Goal: Information Seeking & Learning: Understand process/instructions

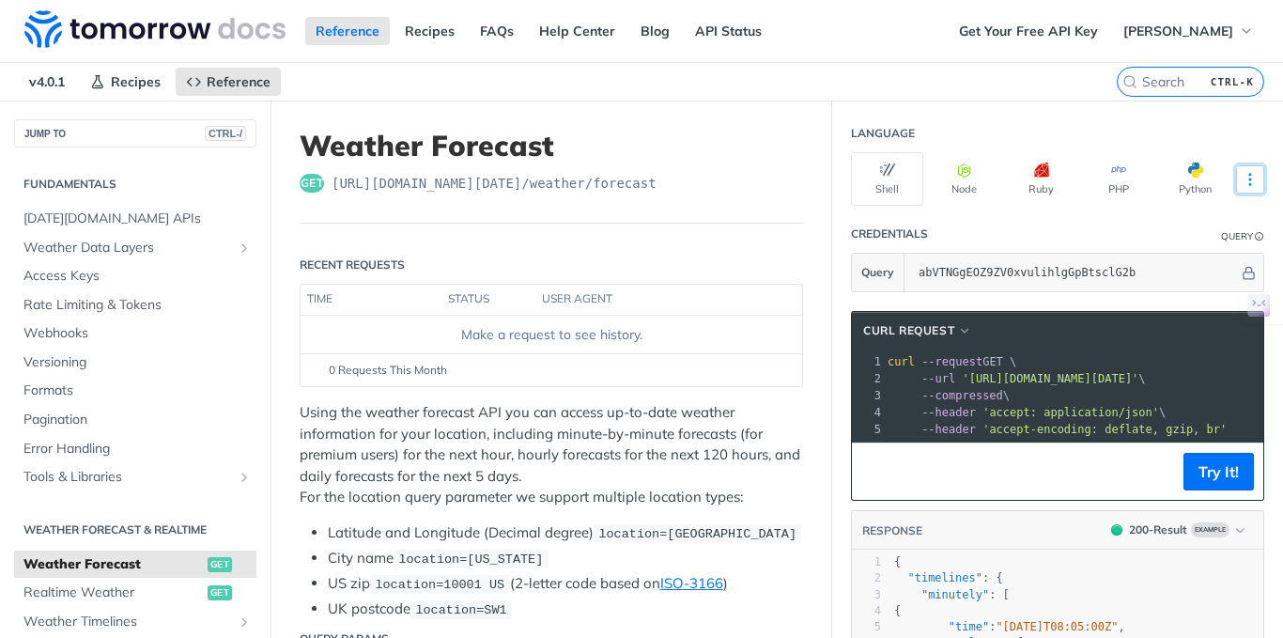
click at [1246, 181] on button "More Languages" at bounding box center [1250, 179] width 28 height 28
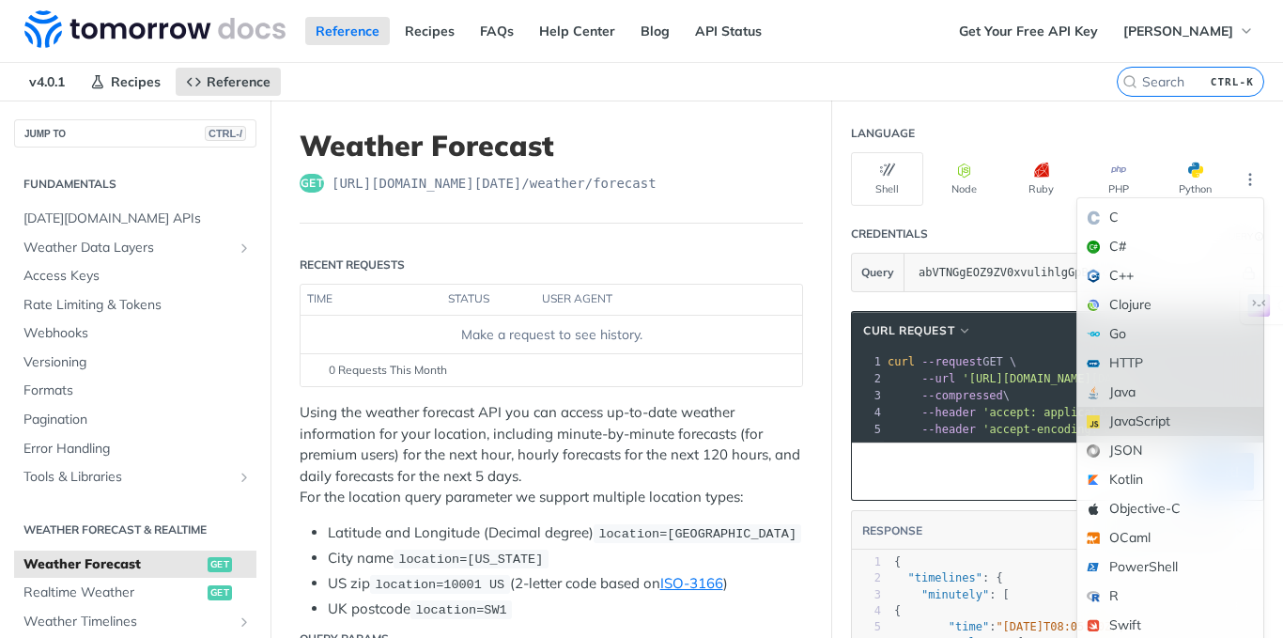
click at [1139, 420] on div "JavaScript" at bounding box center [1170, 421] width 186 height 29
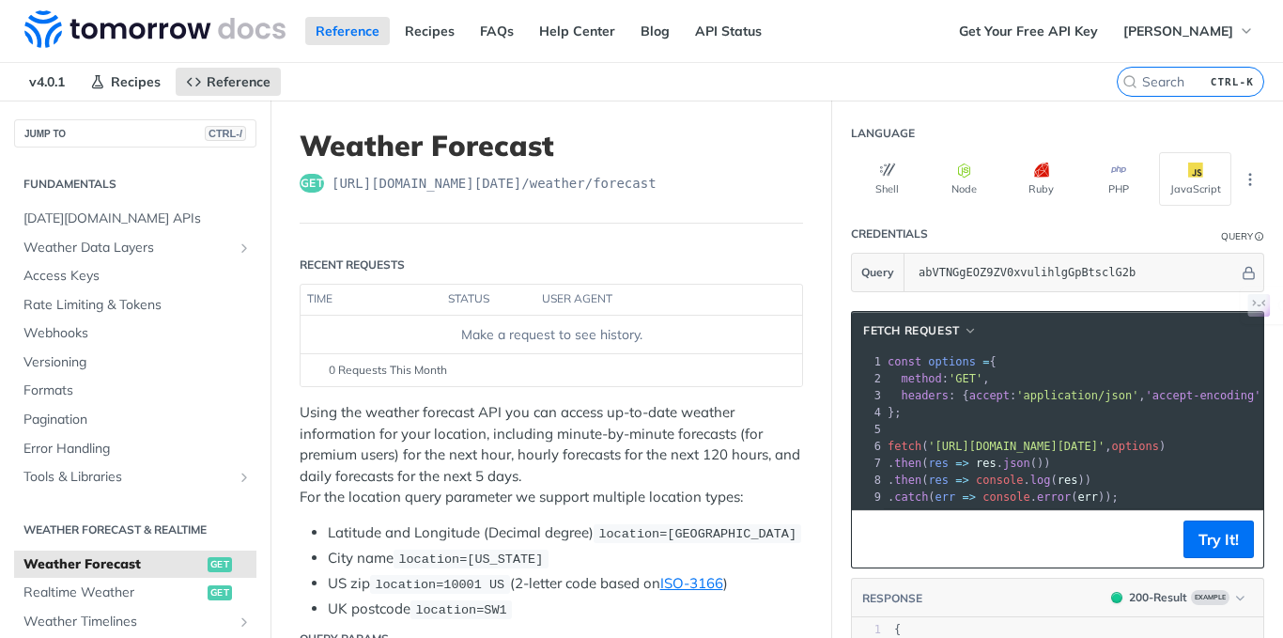
click at [965, 353] on pre "const options = {" at bounding box center [1262, 361] width 756 height 17
click at [931, 330] on span "fetch Request" at bounding box center [911, 330] width 97 height 17
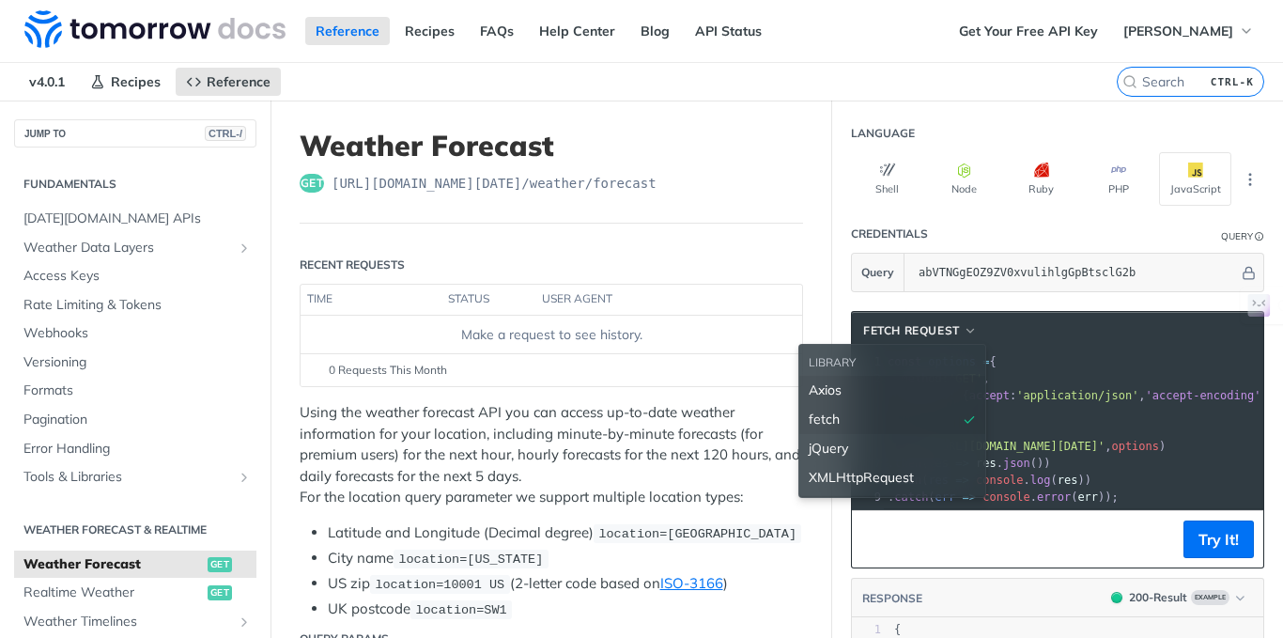
click at [856, 387] on div "Axios" at bounding box center [891, 390] width 167 height 20
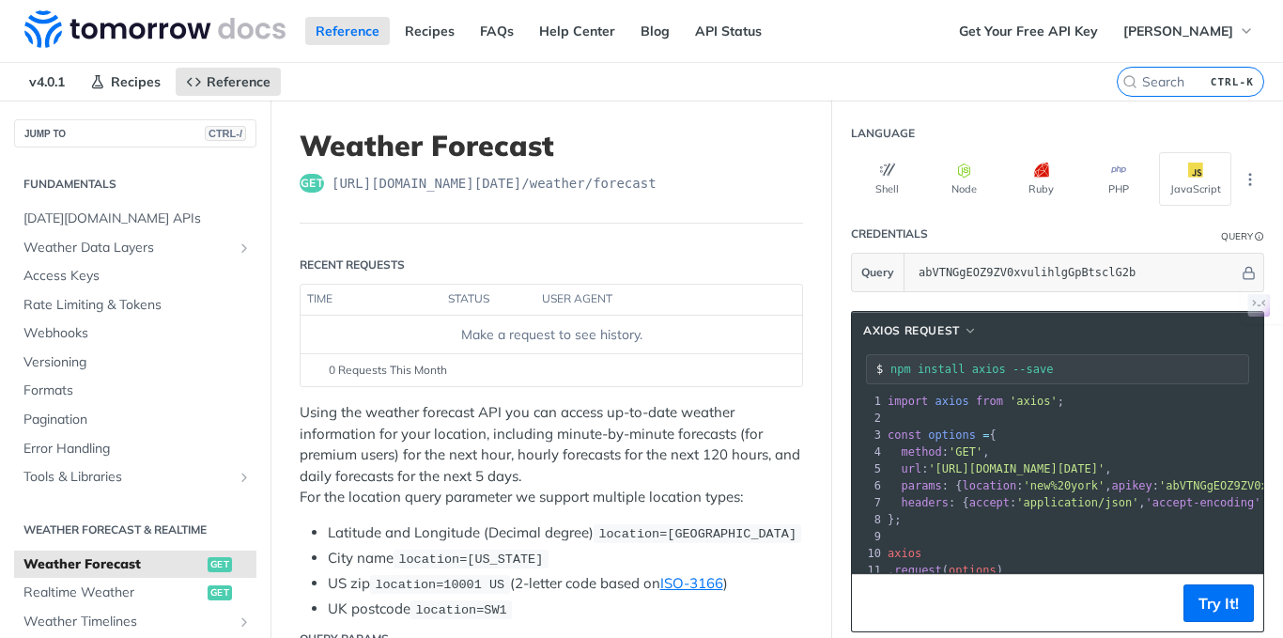
click at [964, 442] on pre "const options = {" at bounding box center [1132, 434] width 496 height 17
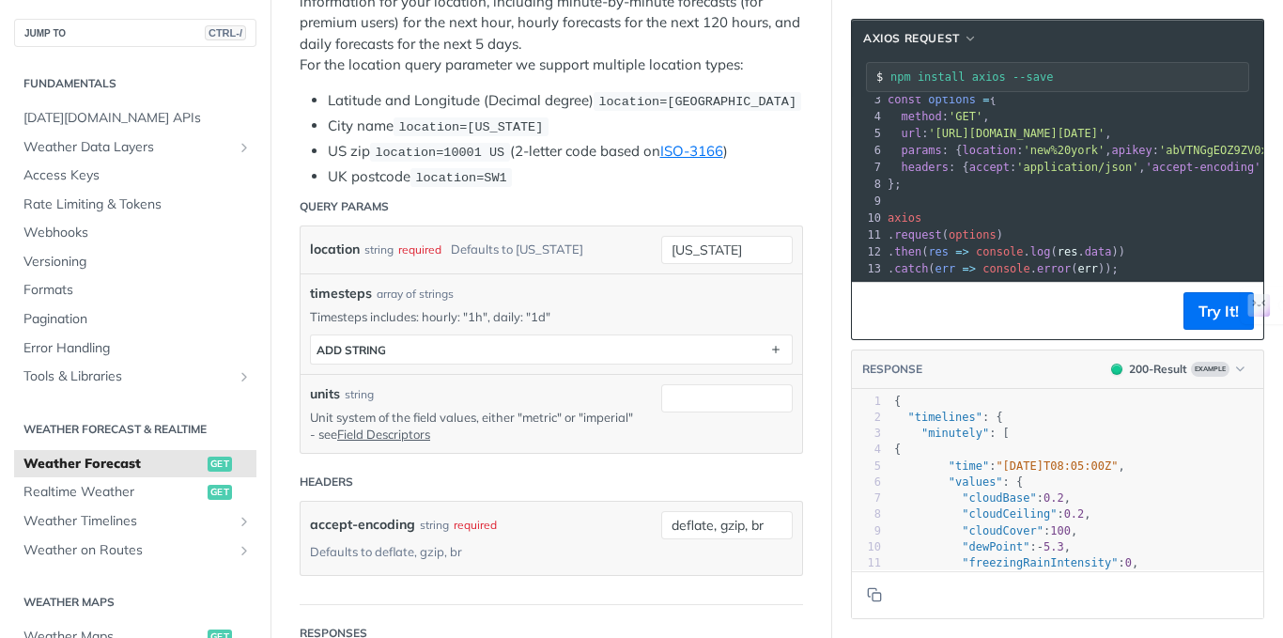
scroll to position [30, 0]
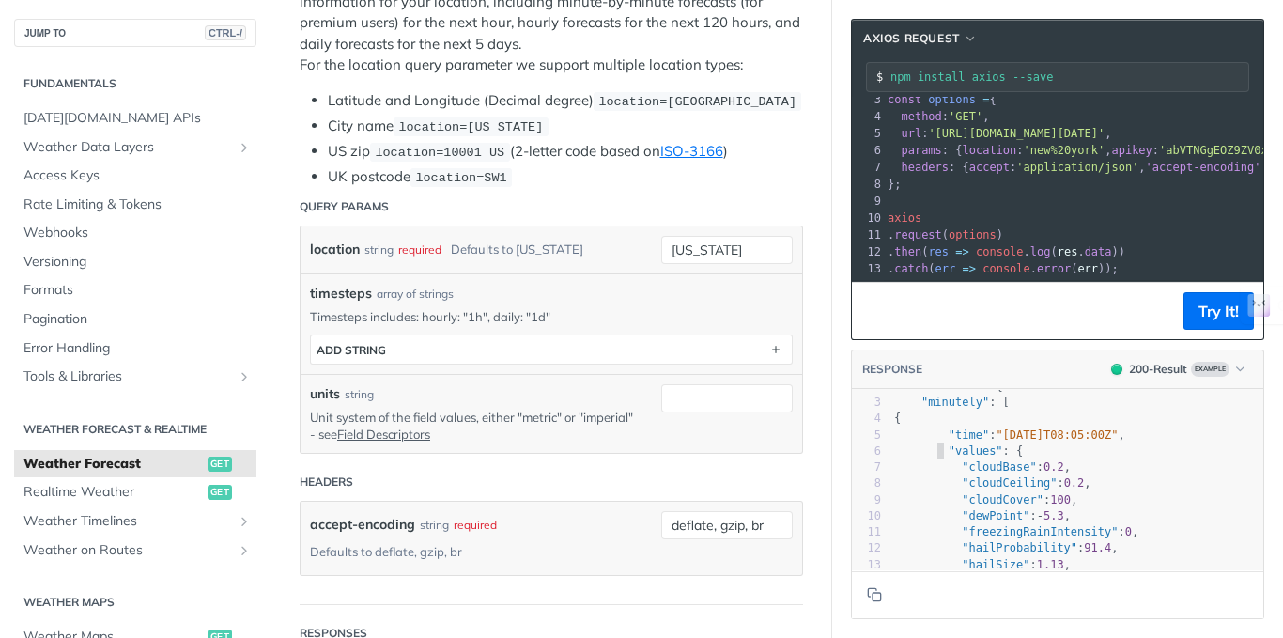
type textarea "[DATE]T08:05:00Z","
drag, startPoint x: 924, startPoint y: 445, endPoint x: 1005, endPoint y: 431, distance: 82.0
click at [1005, 431] on div "1 { 2 "timelines" : { 3 "minutely" : [ 4 { 5 "time" : "[DATE]T08:05:00Z" , 6 "v…" at bounding box center [1076, 589] width 373 height 454
click at [1005, 431] on span ""[DATE]T08:05:00Z"" at bounding box center [1056, 434] width 122 height 13
type textarea ":00Z", "values"
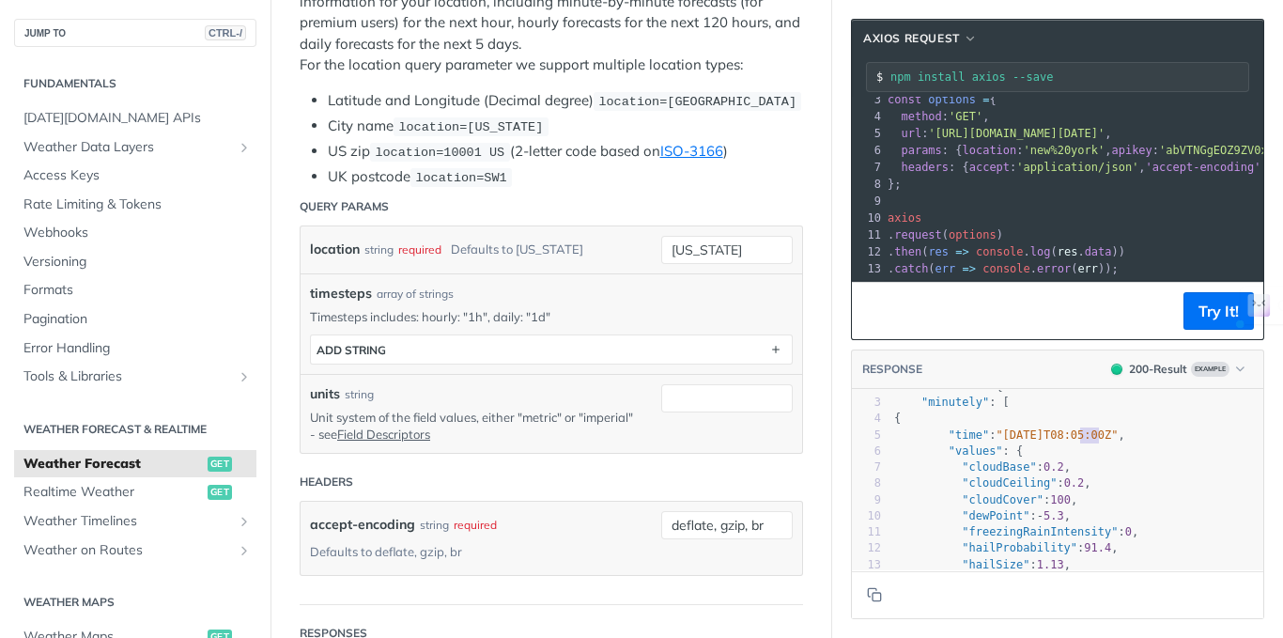
drag, startPoint x: 1082, startPoint y: 435, endPoint x: 976, endPoint y: 443, distance: 106.4
click at [976, 443] on div "1 { 2 "timelines" : { 3 "minutely" : [ 4 { 5 "time" : "[DATE]T08:05:00Z" , 6 "v…" at bounding box center [1076, 589] width 373 height 454
click at [1026, 499] on span ""cloudCover" : 100 ," at bounding box center [985, 499] width 183 height 13
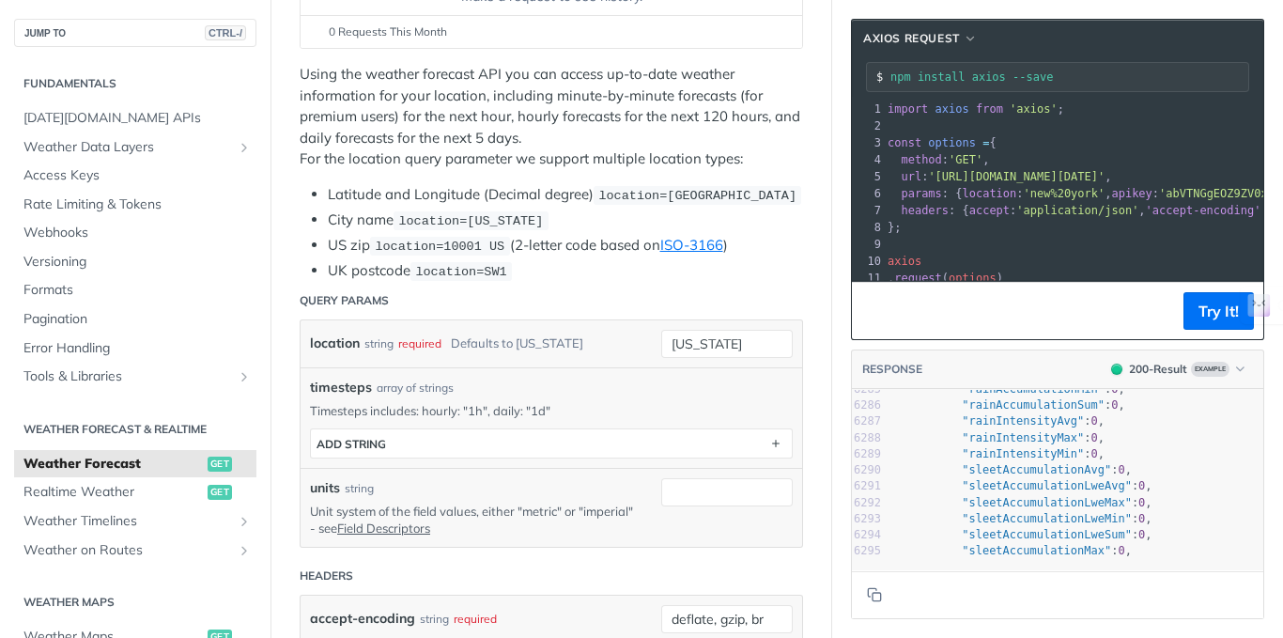
scroll to position [102056, 0]
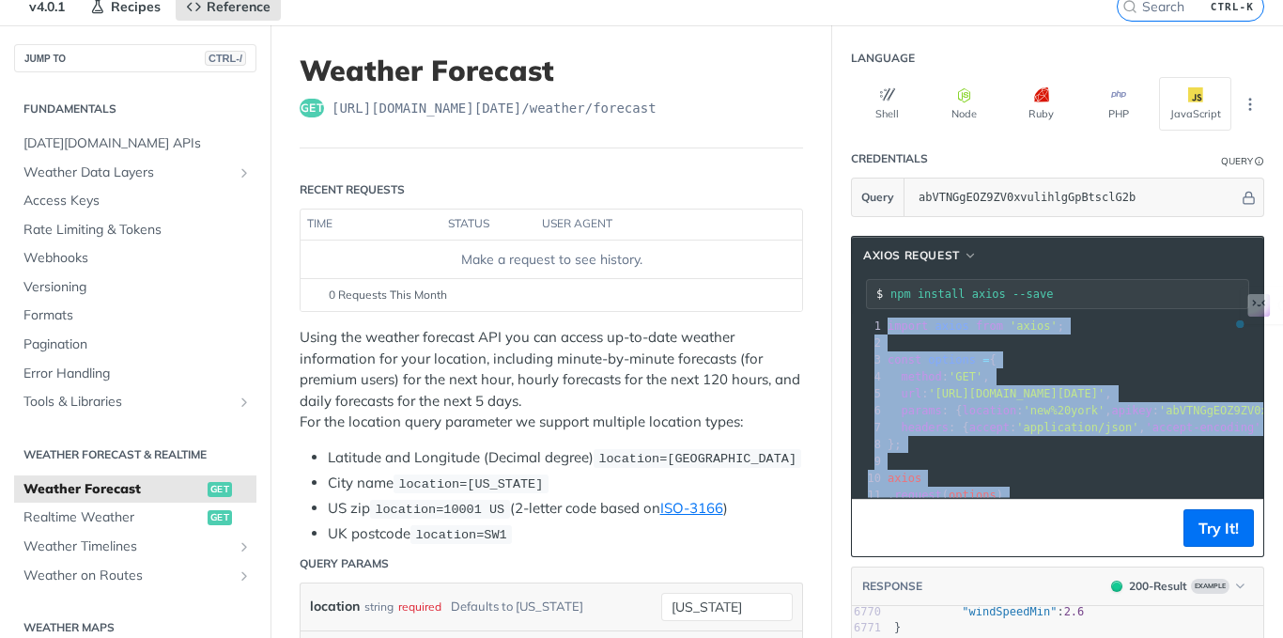
drag, startPoint x: 1104, startPoint y: 472, endPoint x: 812, endPoint y: 277, distance: 351.3
copy div "import axios from 'axios' ; 2 ​ 3 const options = { 4 method : 'GET' , 5 url : …"
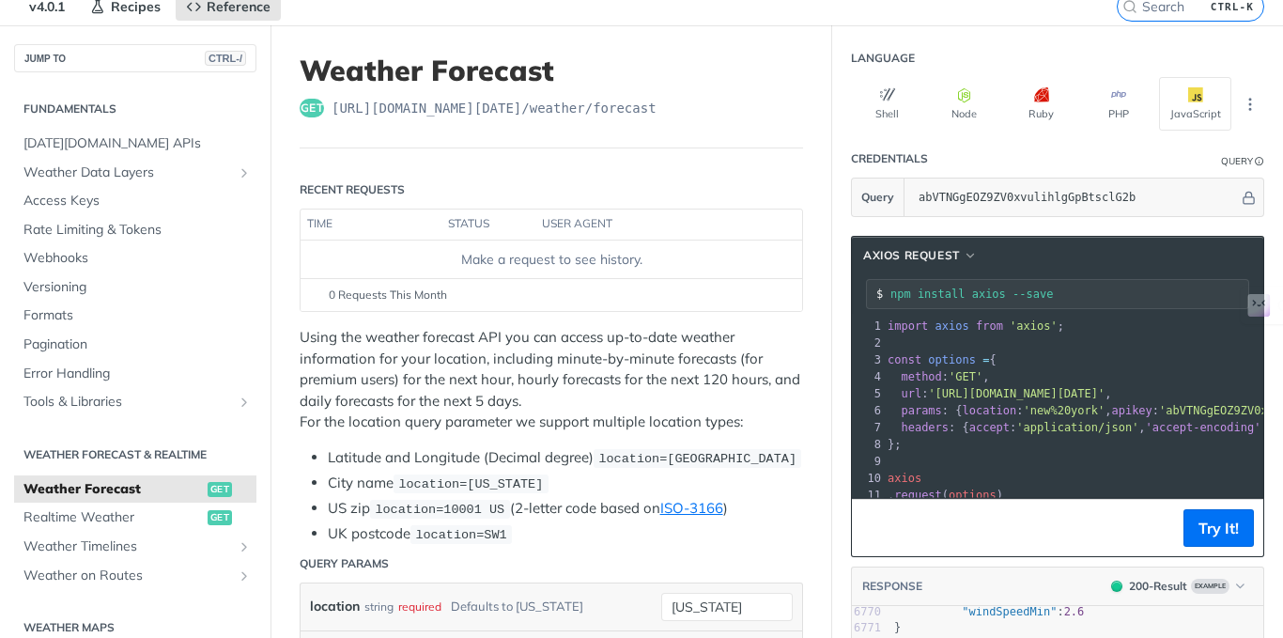
click at [1044, 422] on span "'application/json'" at bounding box center [1077, 427] width 122 height 13
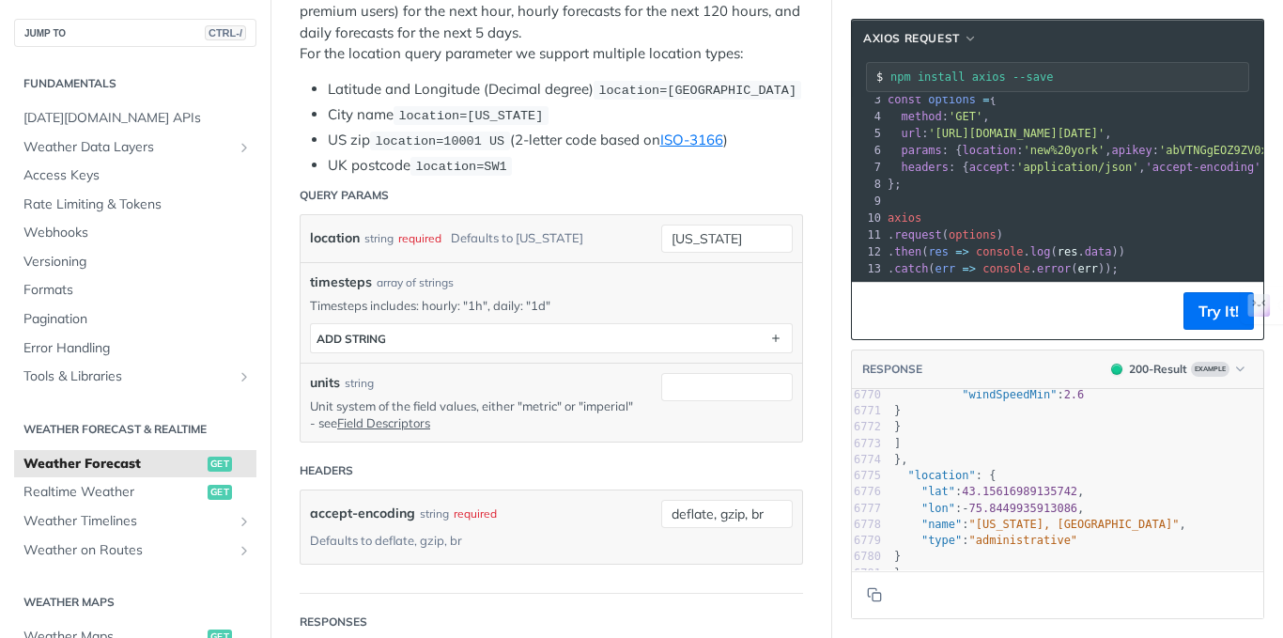
scroll to position [444, 0]
click at [998, 452] on pre "}," at bounding box center [1076, 460] width 373 height 16
click at [1143, 468] on pre ""location" : {" at bounding box center [1076, 476] width 373 height 16
type textarea "{ "timelines": { "minutely": [ { "time": "[DATE]T08:05:00Z", "values": { "cloud…"
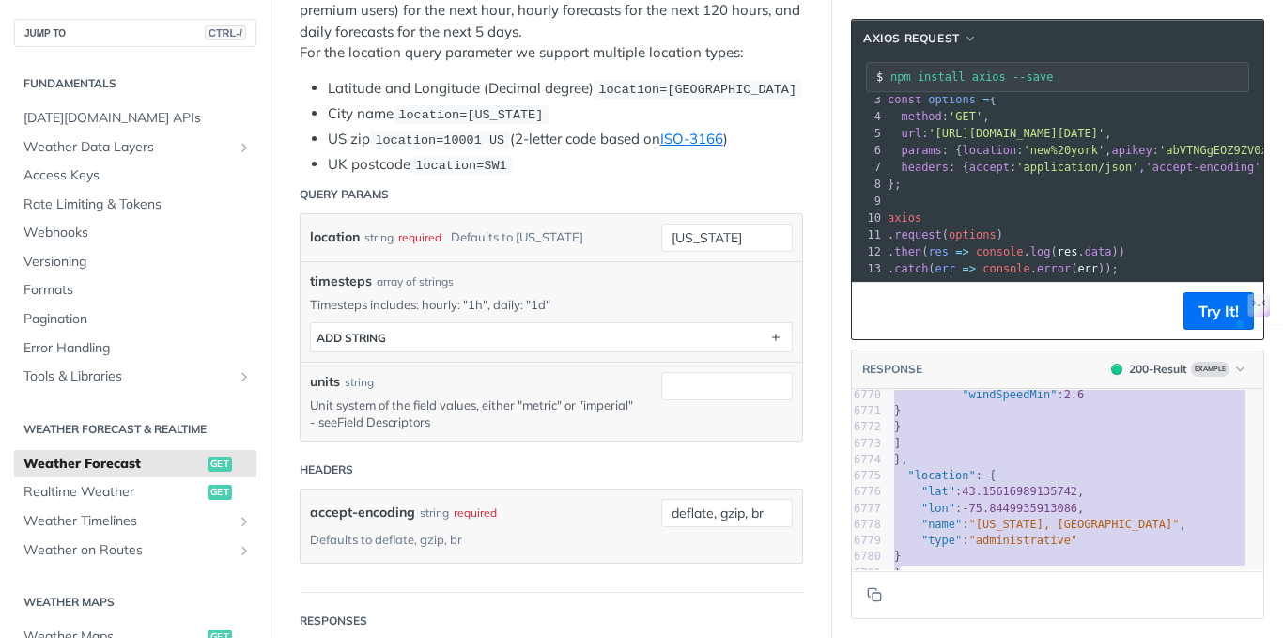
click at [982, 485] on span "43.15616989135742" at bounding box center [1019, 491] width 115 height 13
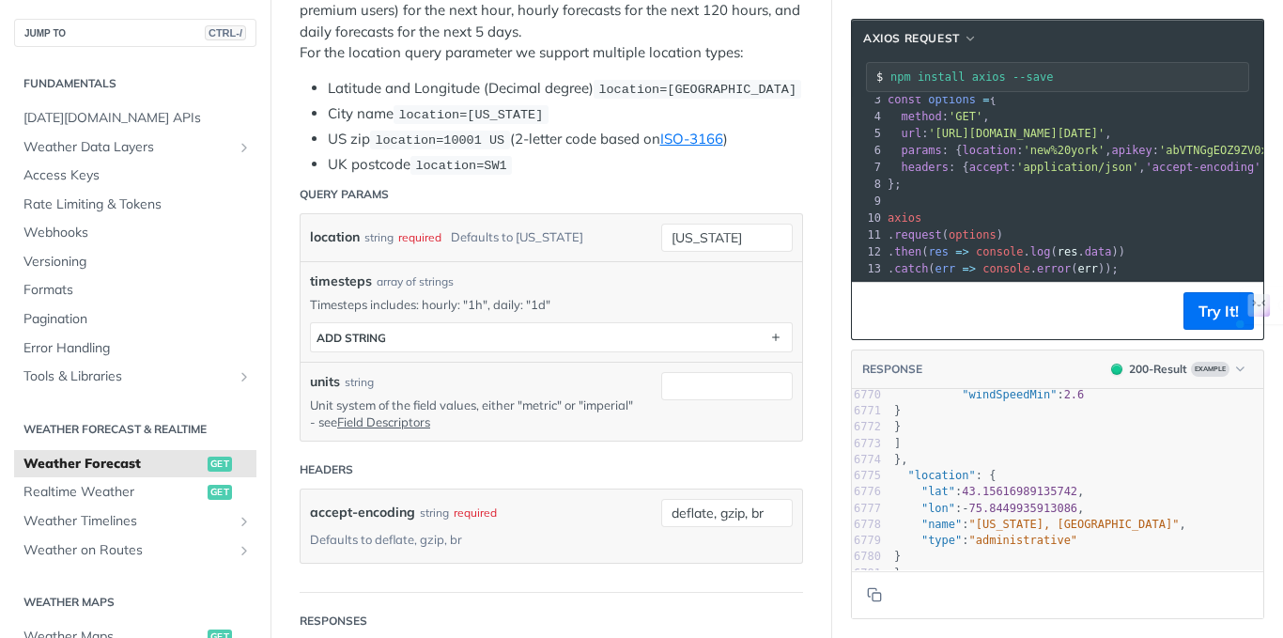
type textarea "{ "timelines": { "minutely": [ { "time": "[DATE]T08:05:00Z", "values": { "cloud…"
